Goal: Book appointment/travel/reservation

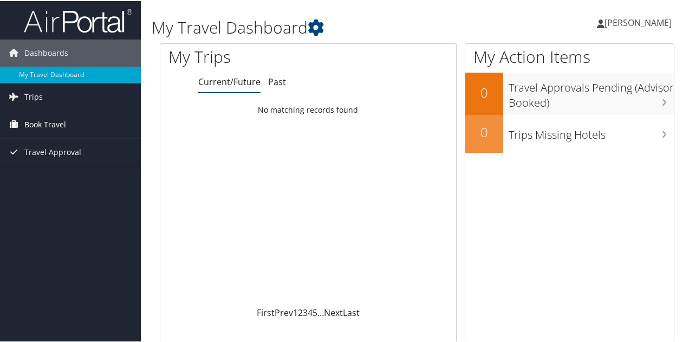
click at [37, 124] on span "Book Travel" at bounding box center [45, 123] width 42 height 27
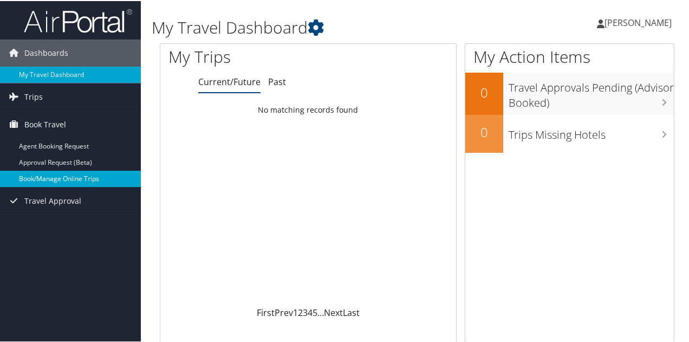
click at [49, 176] on link "Book/Manage Online Trips" at bounding box center [70, 178] width 141 height 16
